Goal: Task Accomplishment & Management: Use online tool/utility

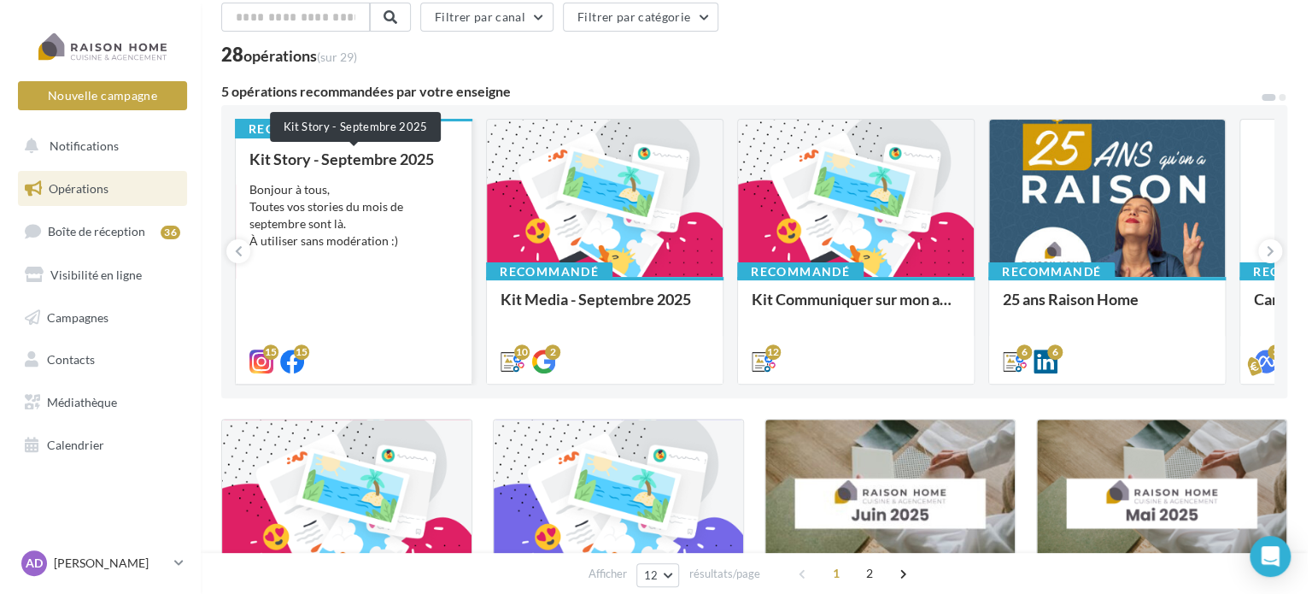
scroll to position [171, 0]
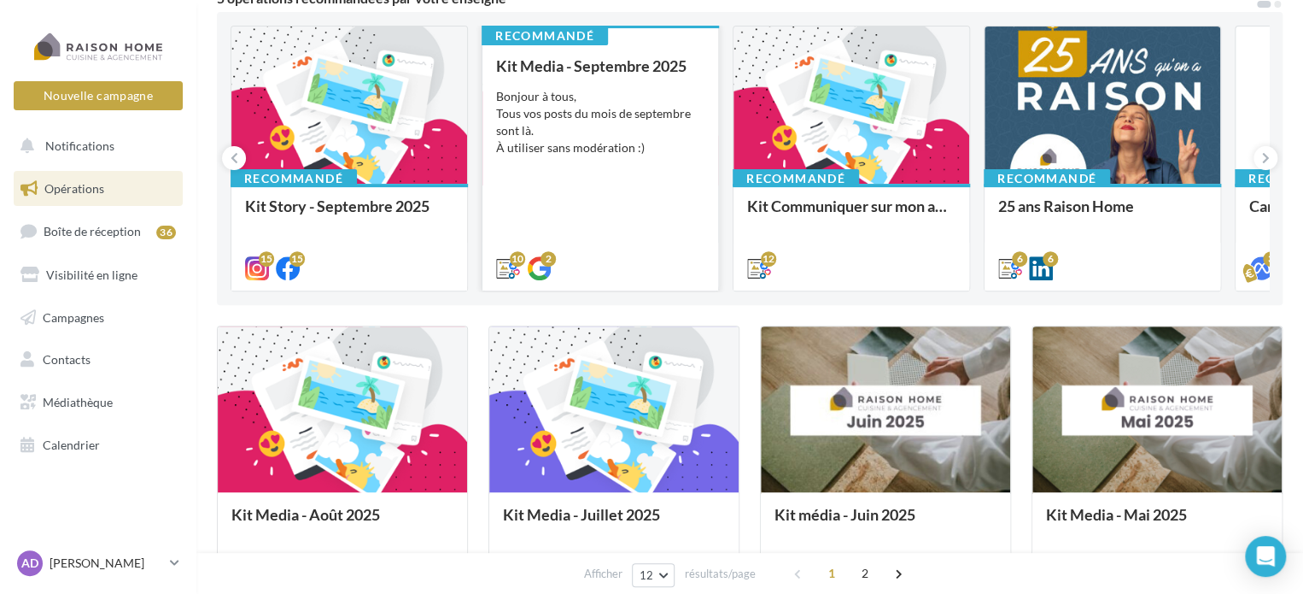
click at [534, 120] on div "Bonjour à tous, Tous vos posts du mois de septembre sont là. À utiliser sans mo…" at bounding box center [600, 122] width 208 height 68
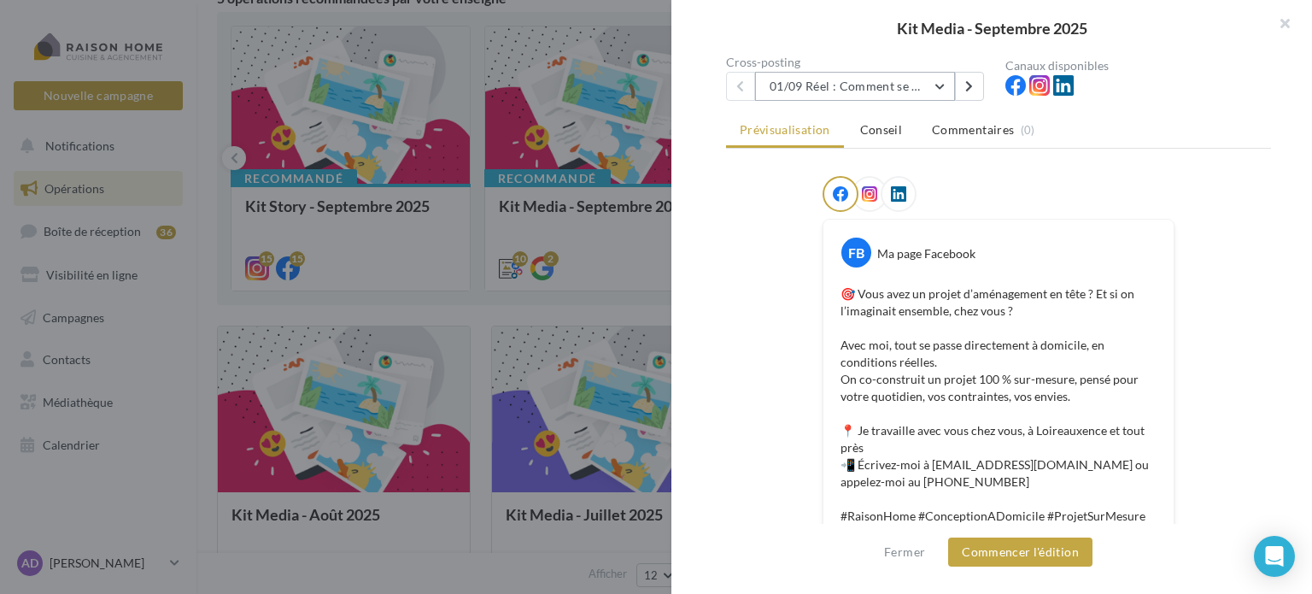
click at [855, 97] on button "01/09 Réel : Comment se passe un projet Raison Home ?" at bounding box center [855, 86] width 200 height 29
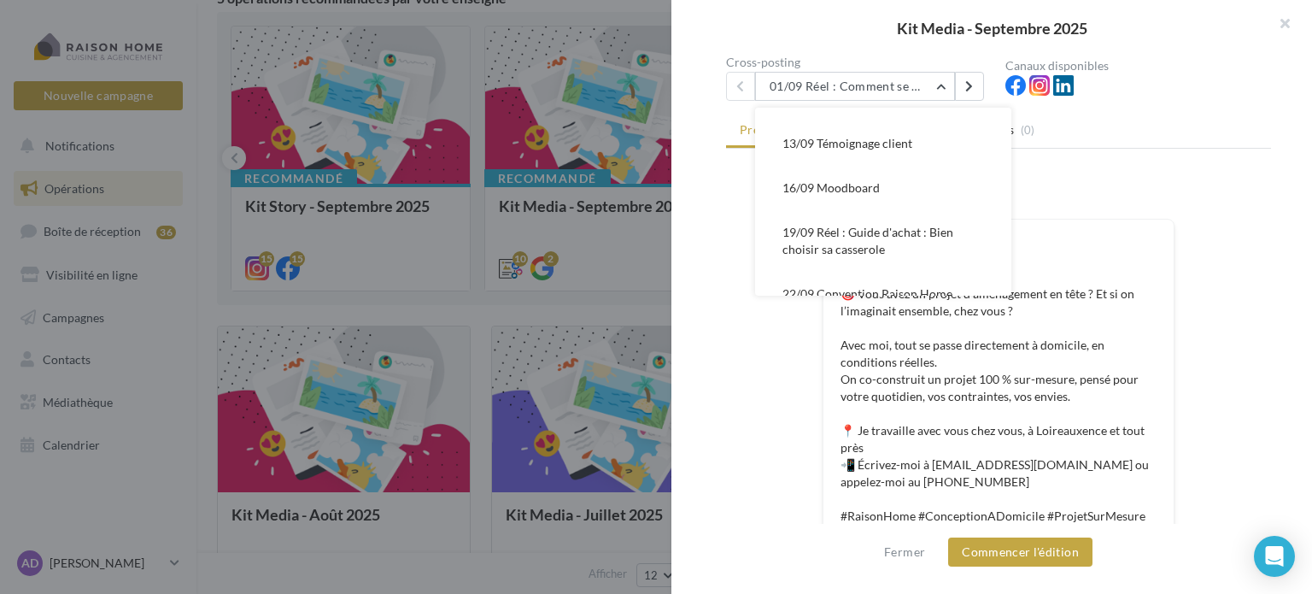
click at [868, 190] on span "16/09 Moodboard" at bounding box center [830, 187] width 97 height 15
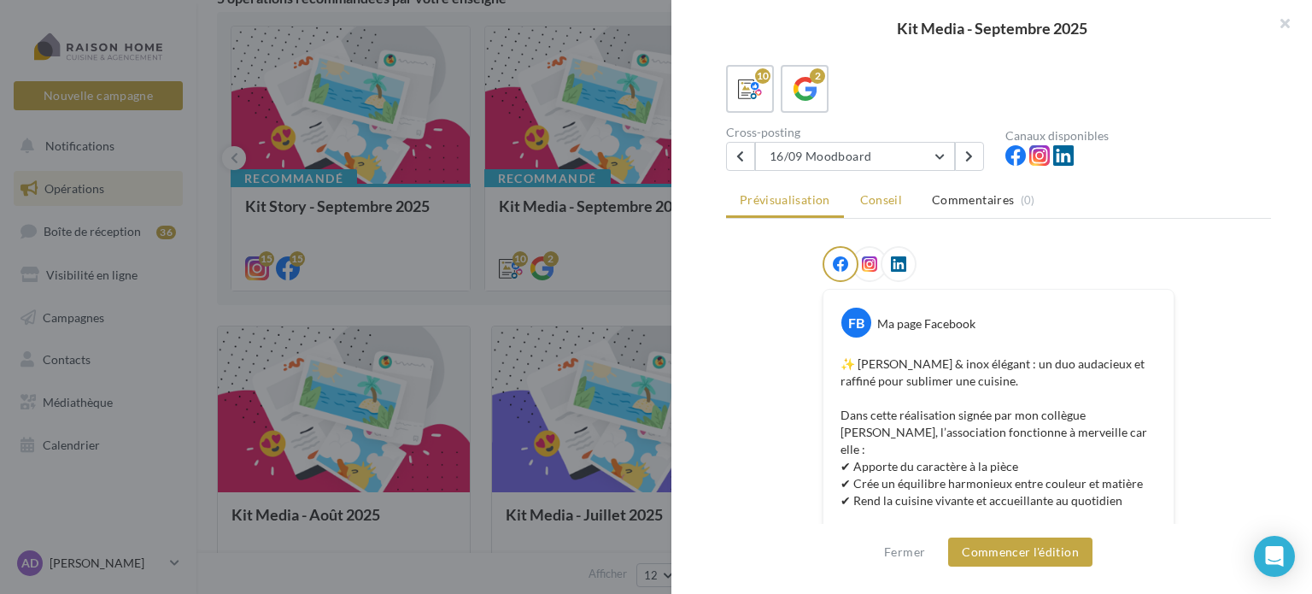
scroll to position [342, 0]
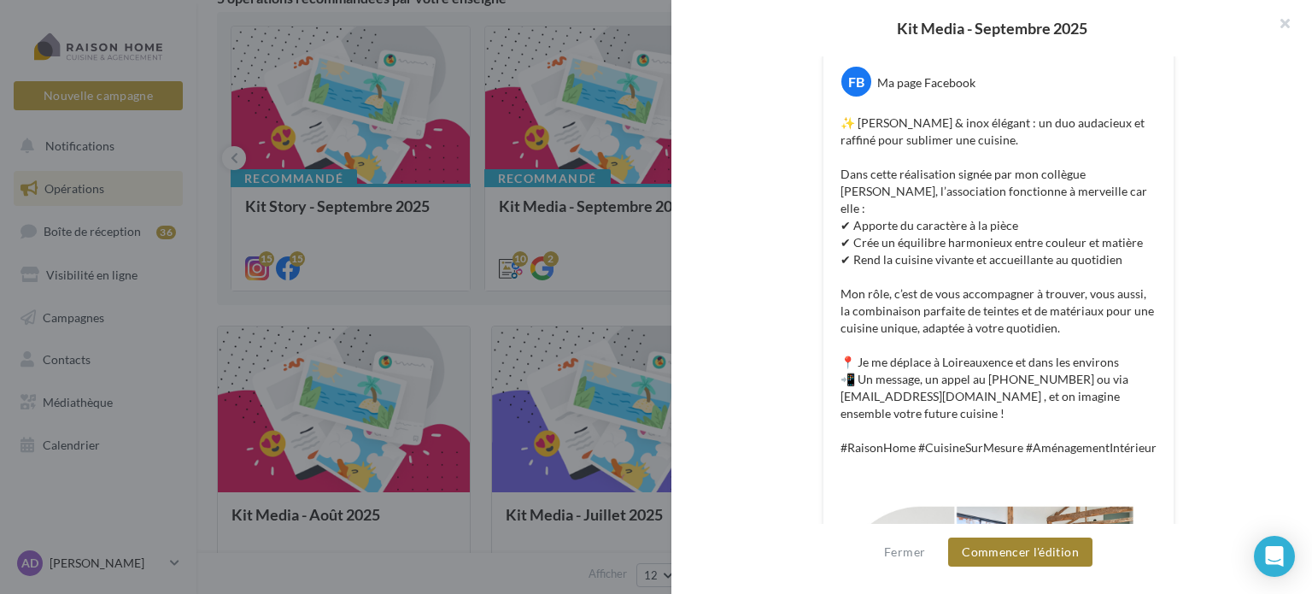
click at [1027, 546] on button "Commencer l'édition" at bounding box center [1020, 551] width 144 height 29
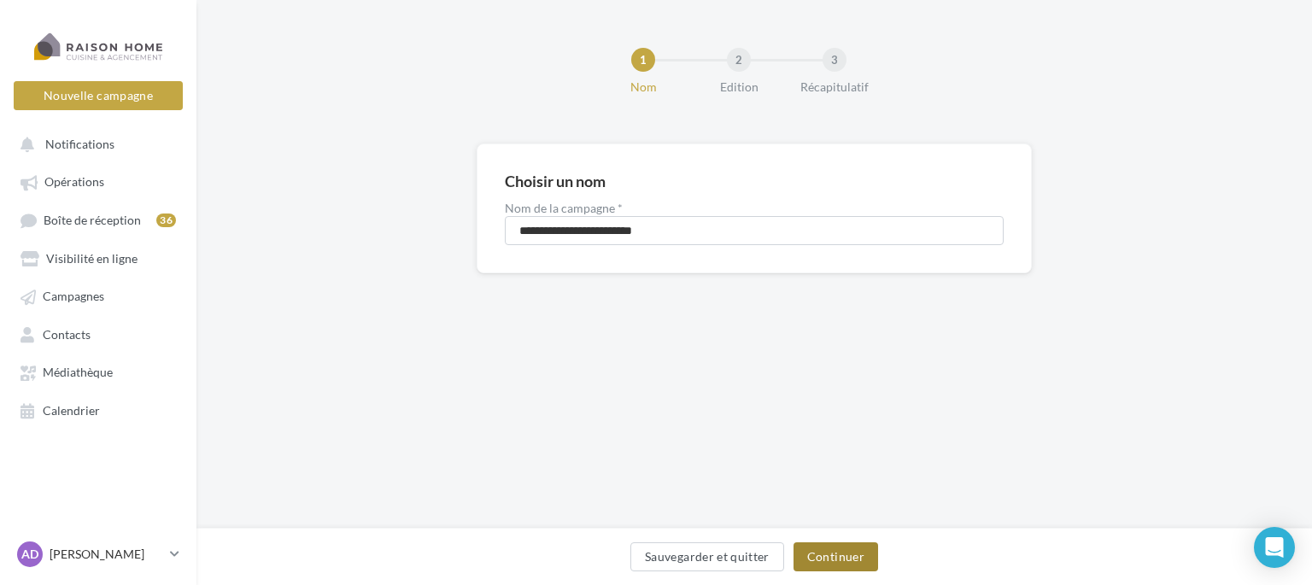
click at [867, 549] on div "Sauvegarder et quitter Continuer" at bounding box center [753, 556] width 1115 height 57
click at [867, 547] on button "Continuer" at bounding box center [835, 556] width 85 height 29
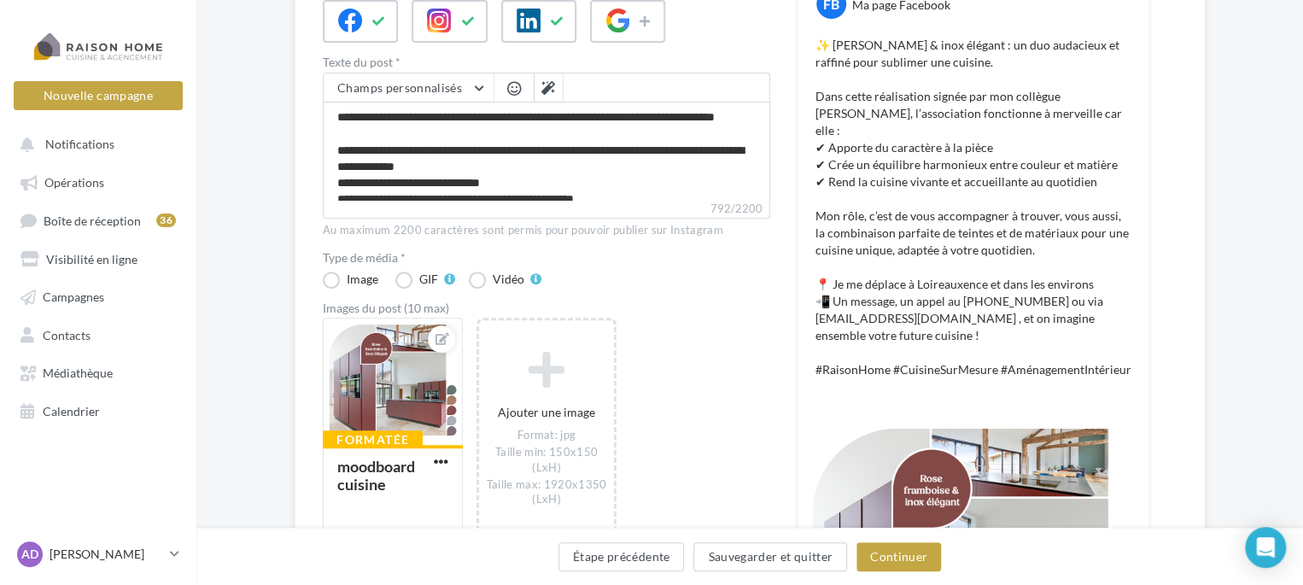
scroll to position [342, 0]
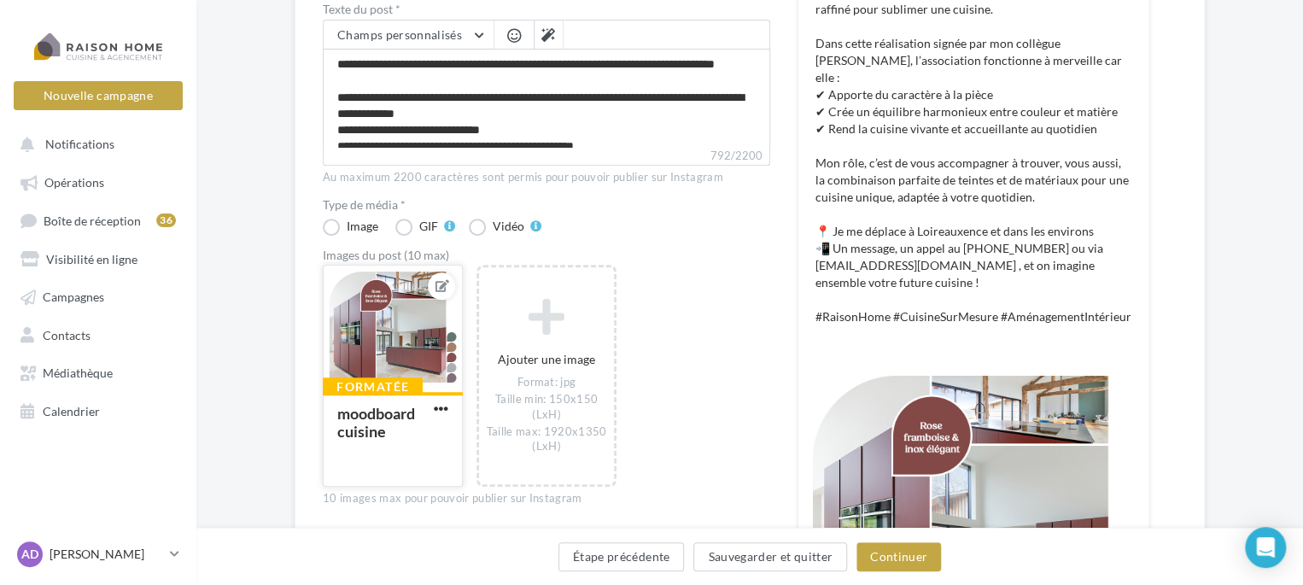
click at [448, 285] on icon at bounding box center [443, 286] width 14 height 12
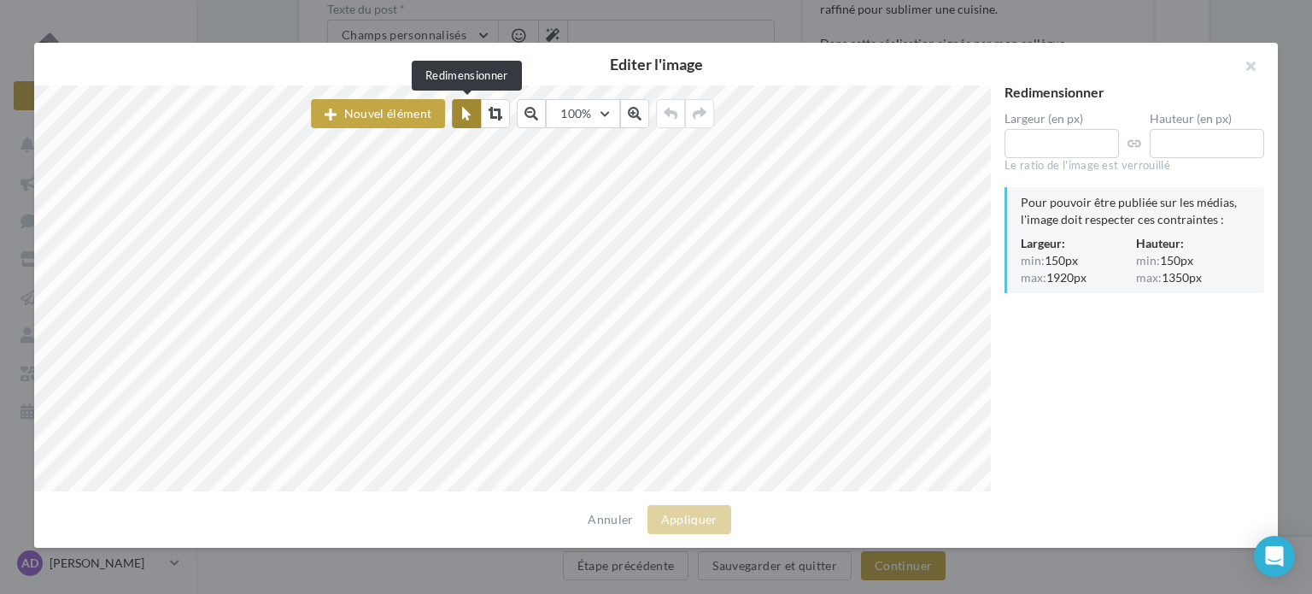
click at [465, 115] on icon at bounding box center [466, 114] width 9 height 14
click at [1249, 76] on button "button" at bounding box center [1243, 68] width 68 height 51
